Goal: Task Accomplishment & Management: Manage account settings

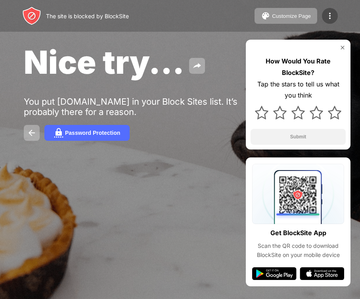
click at [330, 18] on img at bounding box center [330, 16] width 10 height 10
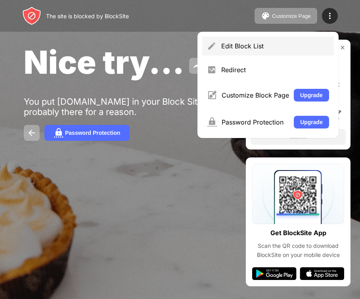
click at [320, 45] on div "Edit Block List" at bounding box center [275, 46] width 108 height 8
